Goal: Contribute content

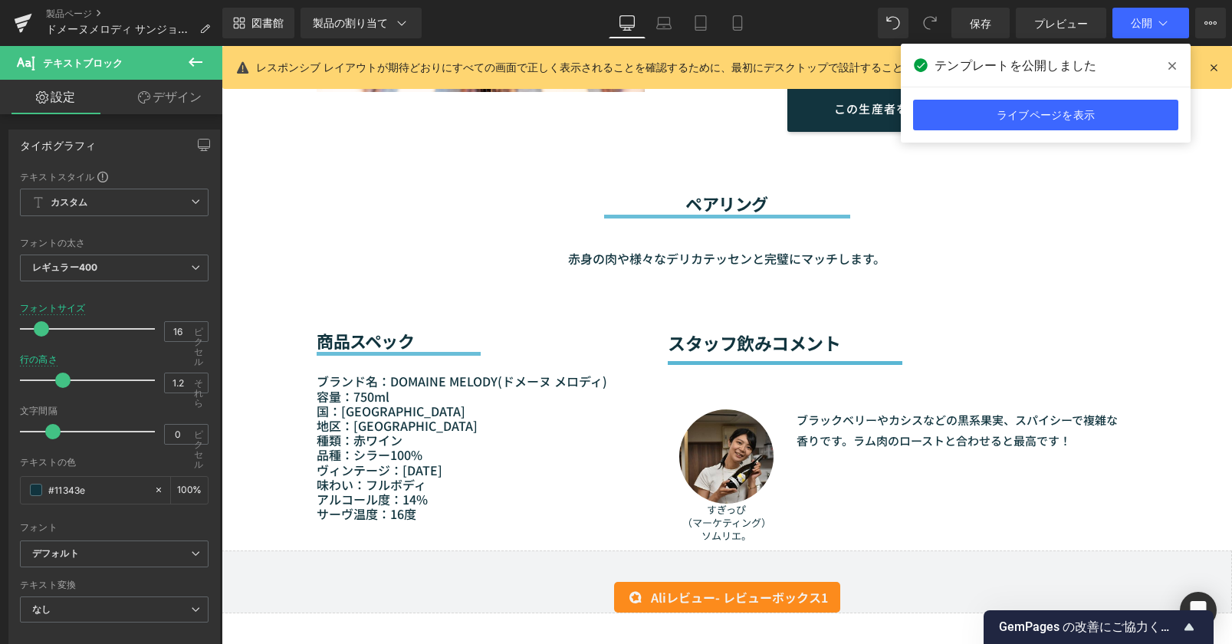
click at [1175, 68] on icon at bounding box center [1172, 66] width 8 height 8
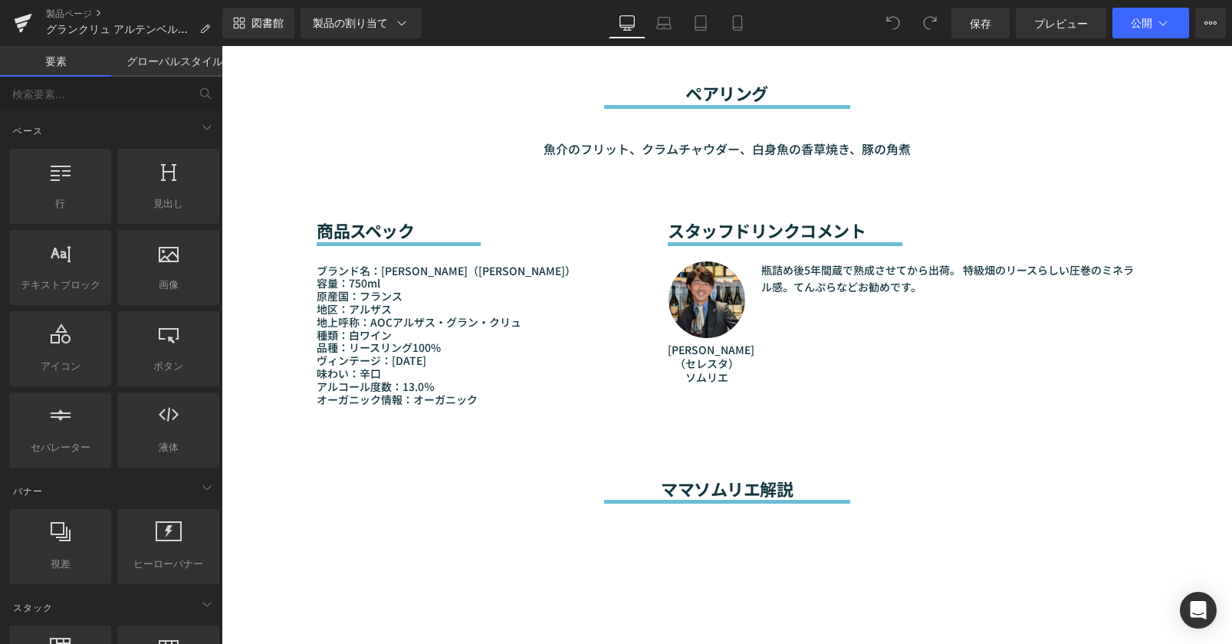
scroll to position [1380, 0]
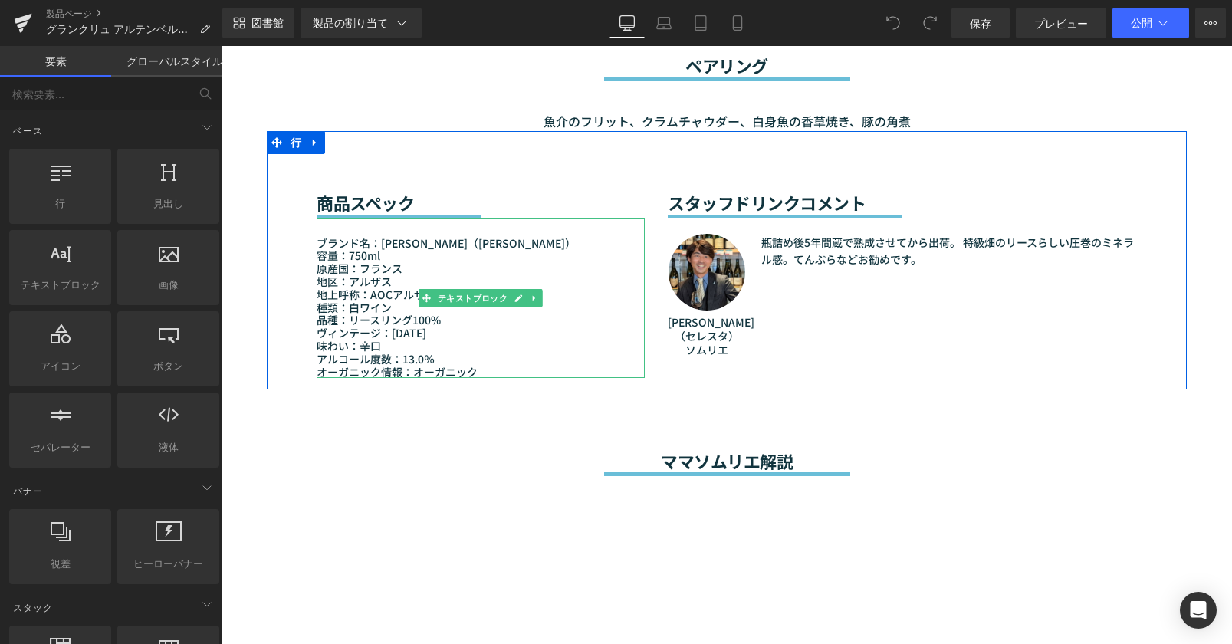
click at [389, 325] on font "ヴィンテージ：2017" at bounding box center [372, 332] width 110 height 15
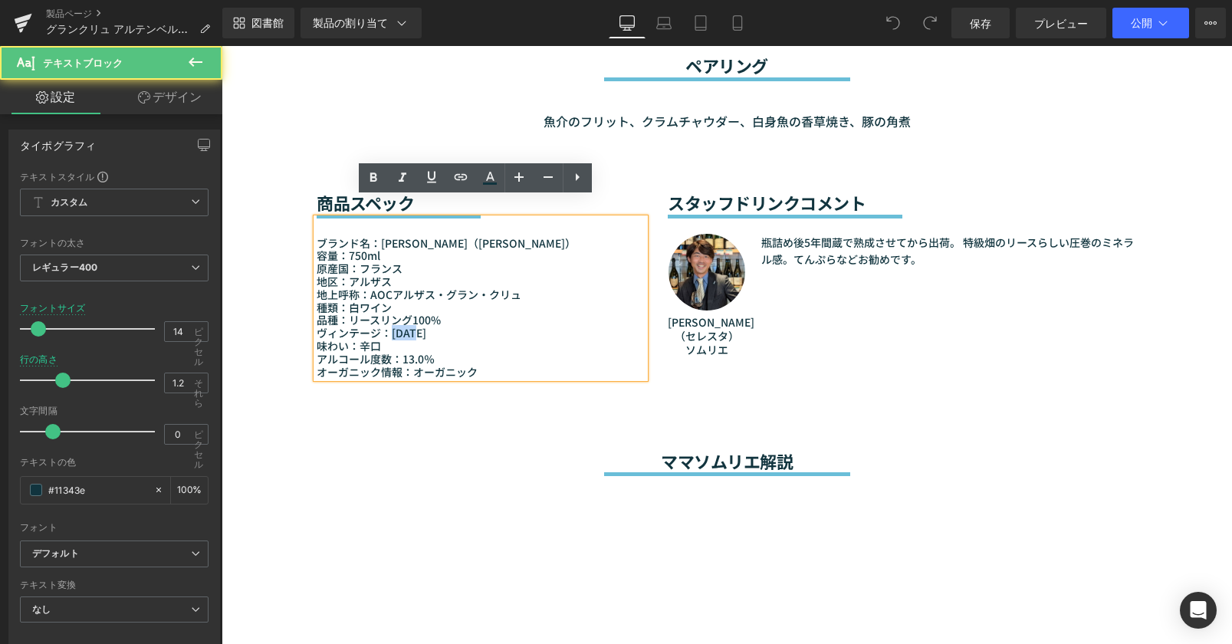
drag, startPoint x: 385, startPoint y: 313, endPoint x: 422, endPoint y: 314, distance: 37.6
click at [422, 327] on p "ヴィンテージ：2017" at bounding box center [481, 333] width 328 height 13
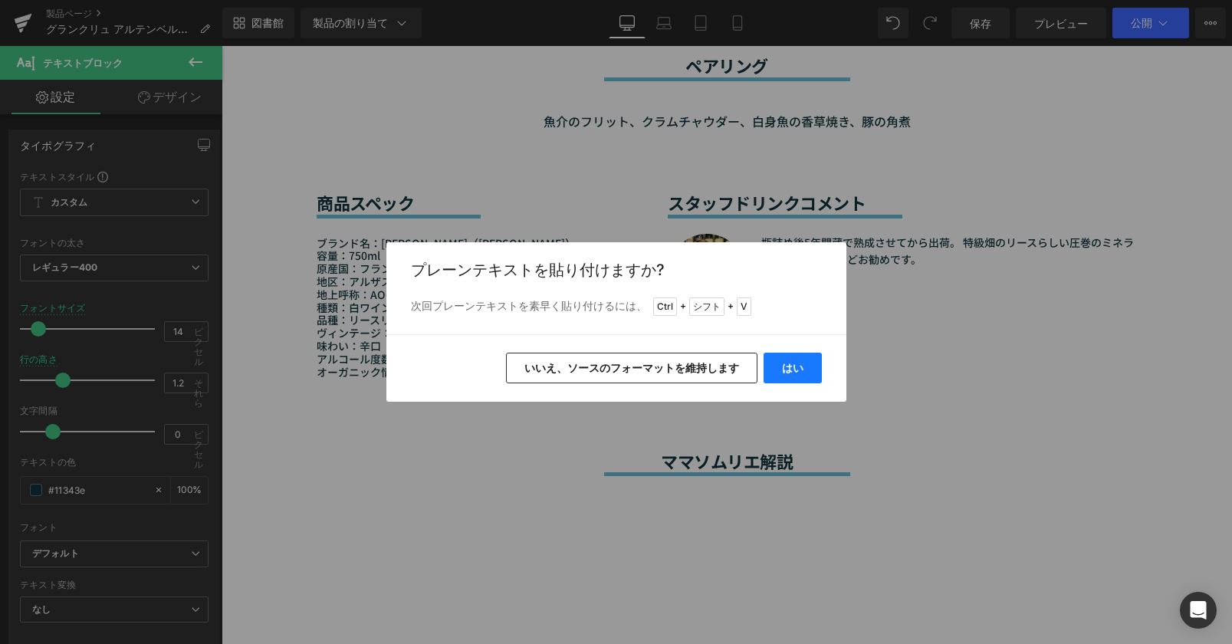
click at [792, 369] on font "はい" at bounding box center [792, 367] width 21 height 13
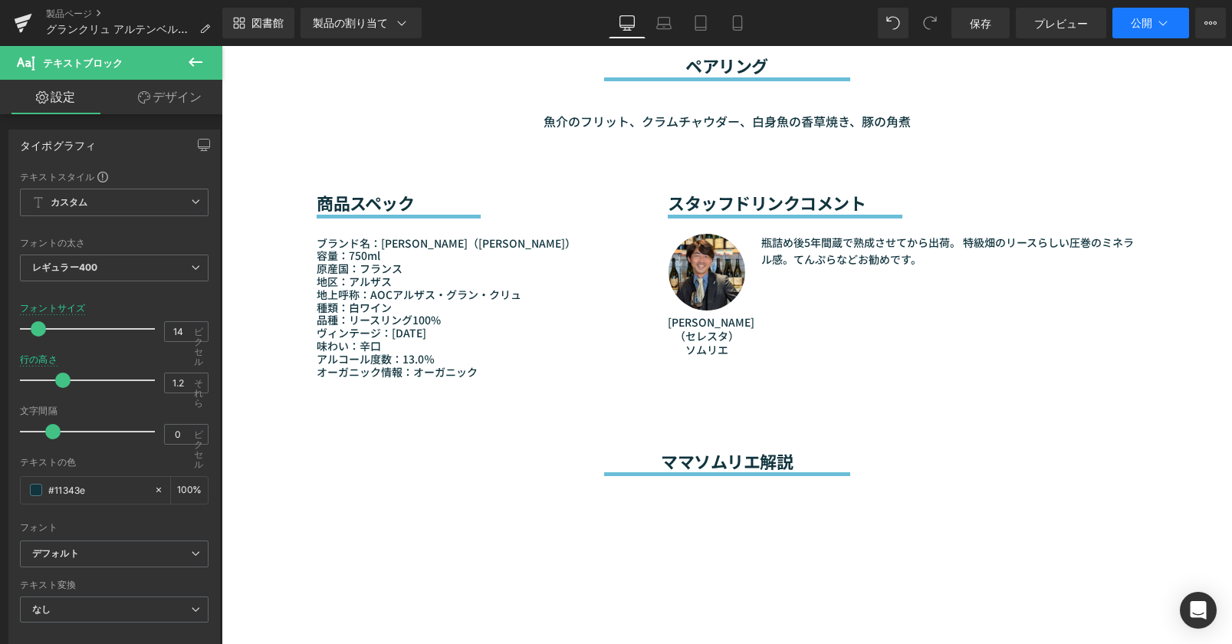
click at [1128, 26] on button "公開" at bounding box center [1150, 23] width 77 height 31
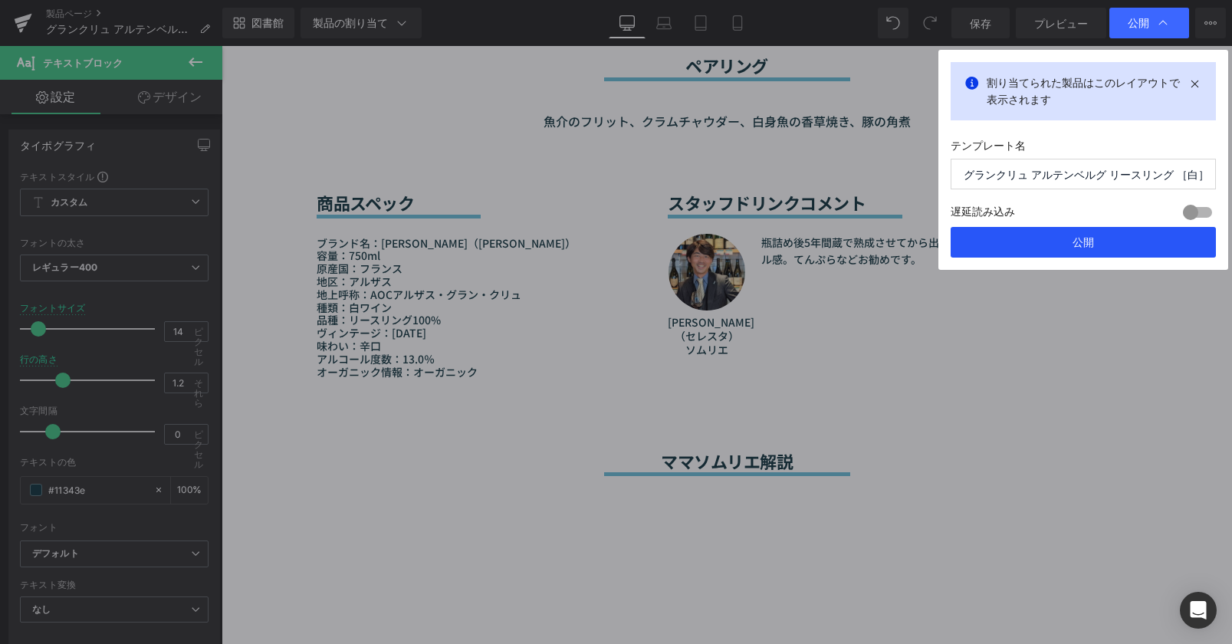
click at [1089, 240] on font "公開" at bounding box center [1083, 241] width 21 height 13
